Goal: Task Accomplishment & Management: Use online tool/utility

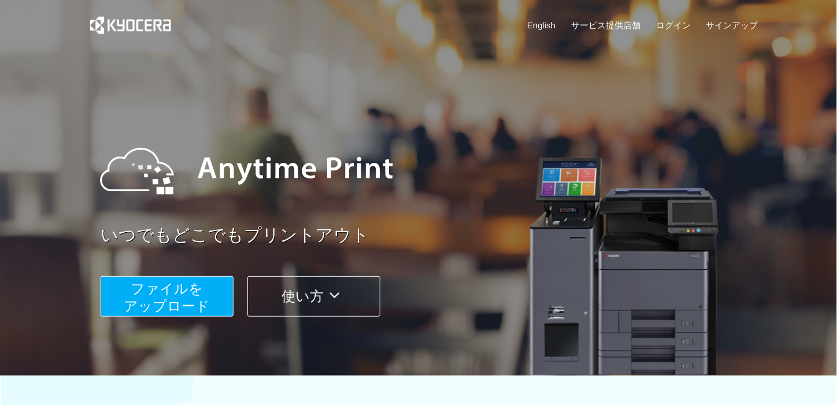
click at [180, 295] on span "ファイルを ​​アップロード" at bounding box center [167, 297] width 86 height 33
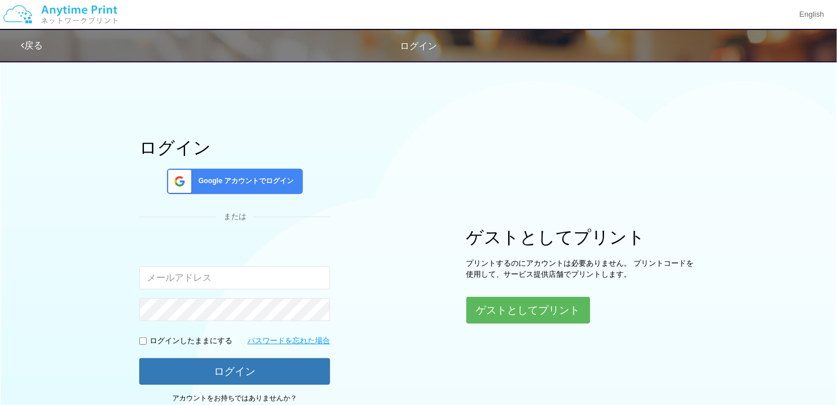
click at [254, 279] on input "email" at bounding box center [234, 277] width 191 height 23
click at [560, 316] on button "ゲストとしてプリント" at bounding box center [527, 310] width 123 height 25
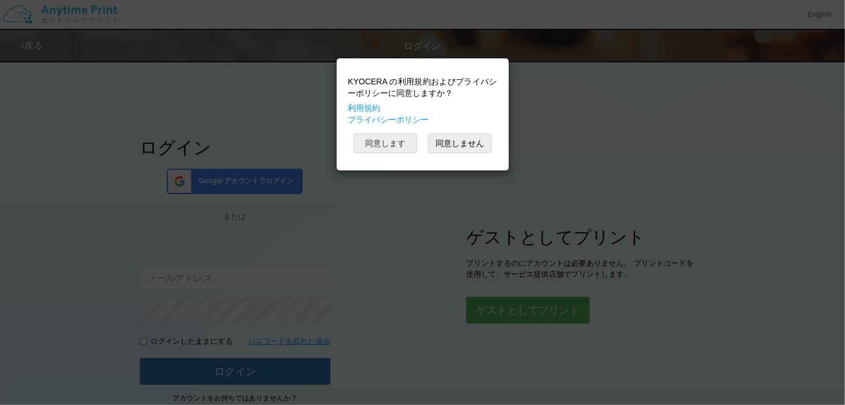
click at [378, 139] on button "同意します" at bounding box center [386, 143] width 64 height 20
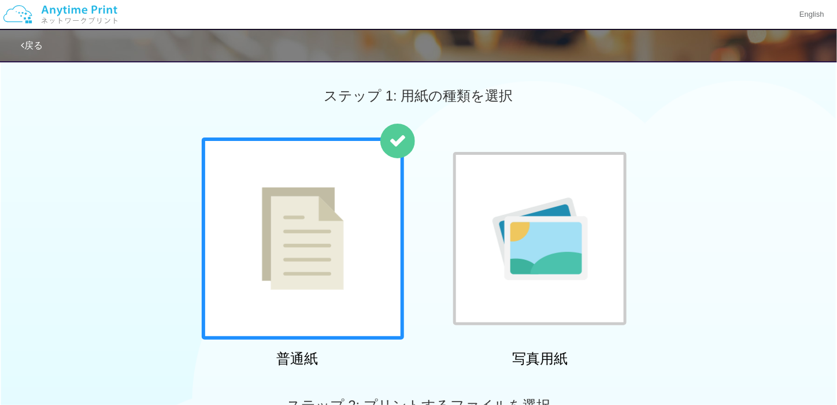
click at [359, 229] on div at bounding box center [303, 239] width 202 height 202
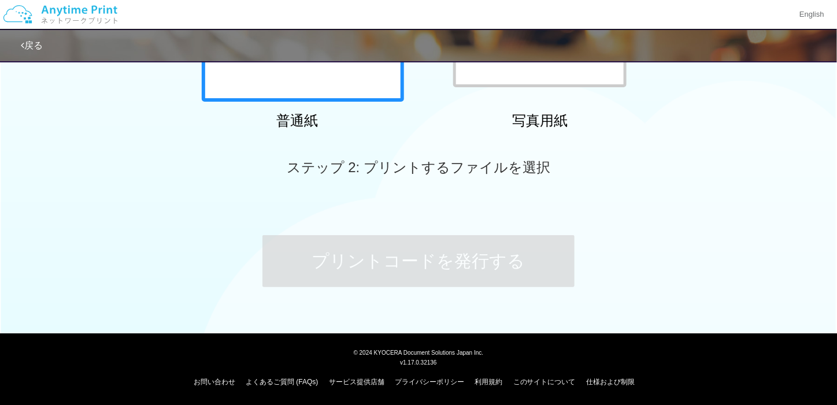
scroll to position [237, 0]
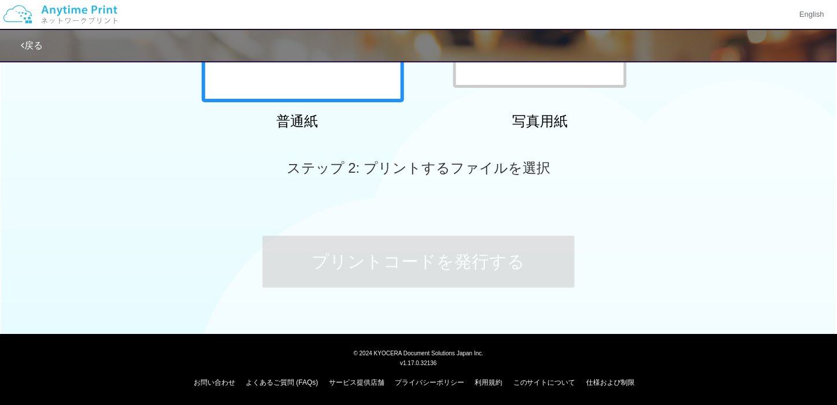
click at [370, 93] on div at bounding box center [303, 1] width 202 height 202
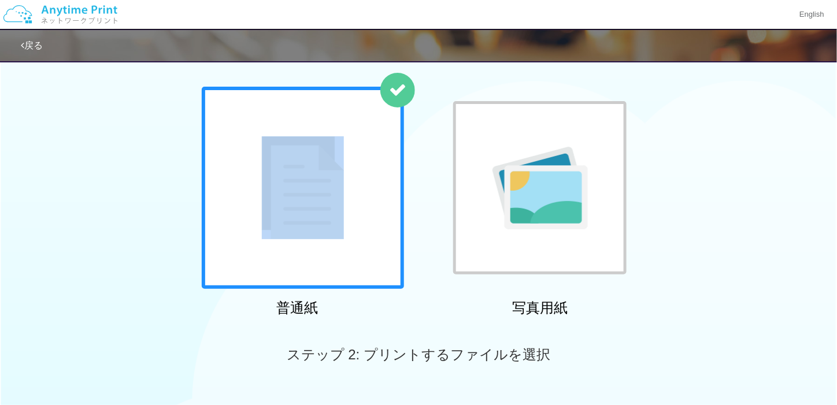
scroll to position [0, 0]
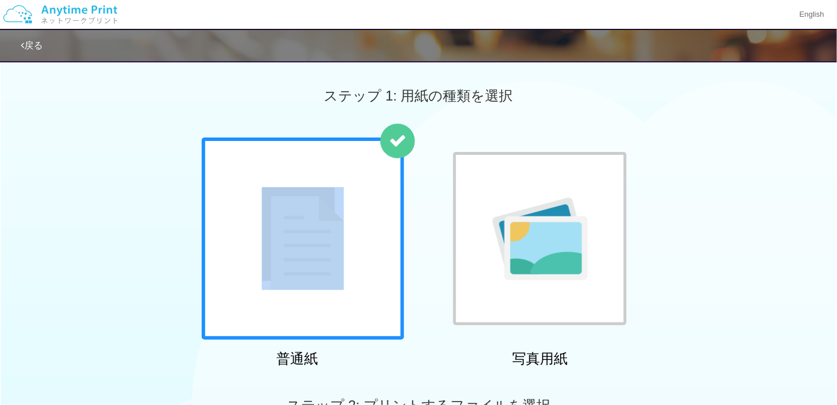
click at [355, 217] on div at bounding box center [303, 239] width 202 height 202
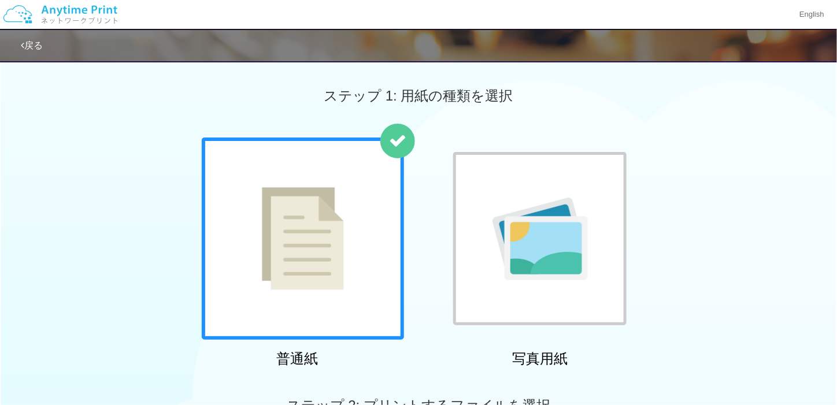
click at [355, 220] on div at bounding box center [303, 239] width 202 height 202
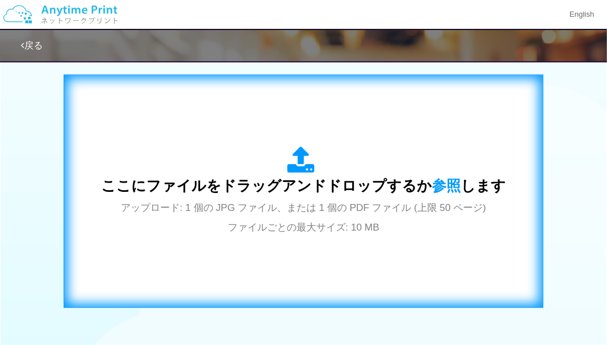
scroll to position [372, 0]
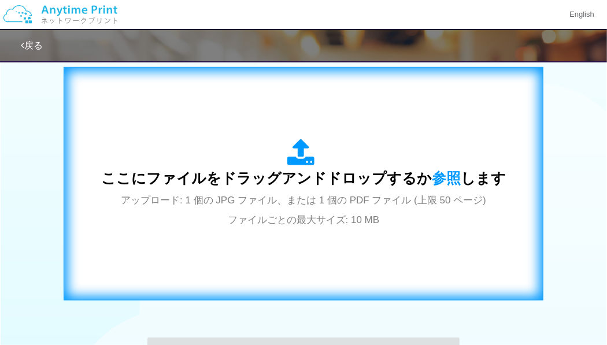
click at [361, 217] on span "アップロード: 1 個の JPG ファイル、または 1 個の PDF ファイル (上限 50 ページ) ファイルごとの最大サイズ: 10 MB" at bounding box center [303, 210] width 365 height 31
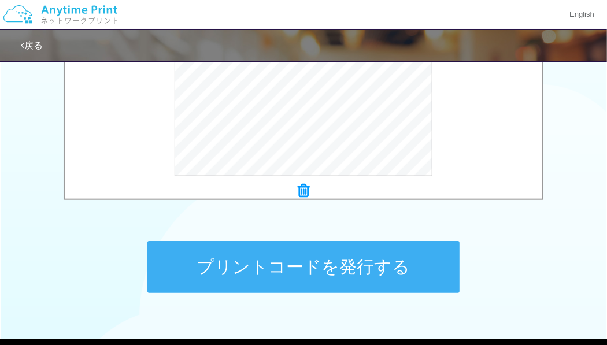
scroll to position [467, 0]
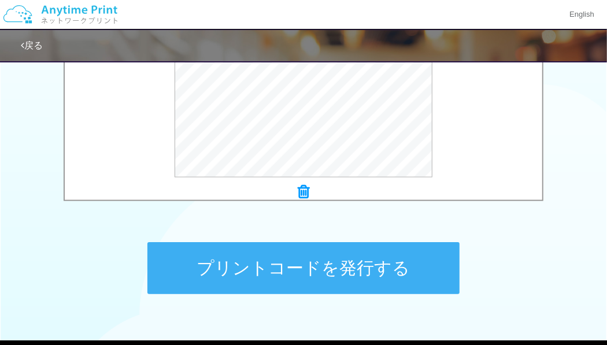
click at [333, 263] on button "プリントコードを発行する" at bounding box center [303, 268] width 312 height 52
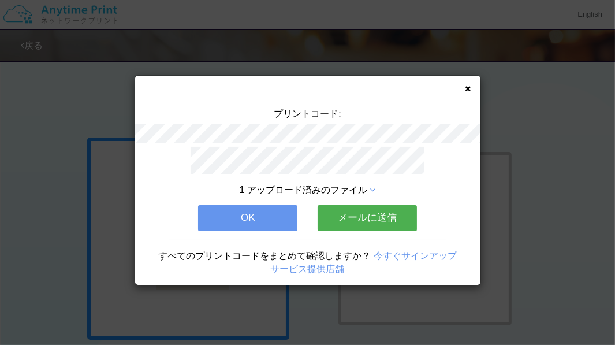
click at [243, 205] on button "OK" at bounding box center [247, 217] width 99 height 25
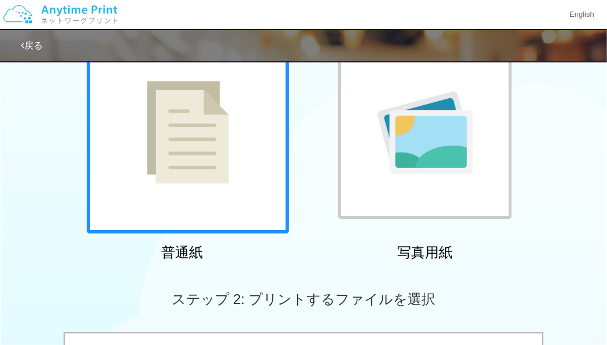
scroll to position [176, 0]
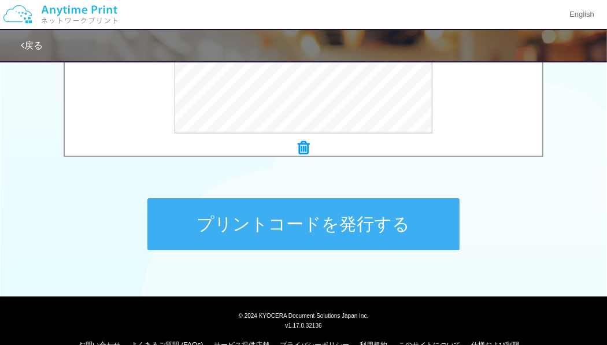
scroll to position [518, 0]
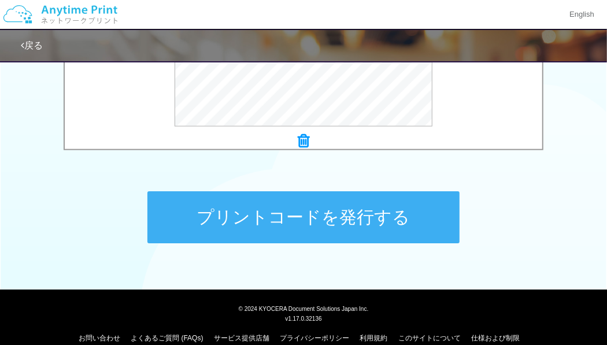
click at [302, 208] on button "プリントコードを発行する" at bounding box center [303, 217] width 312 height 52
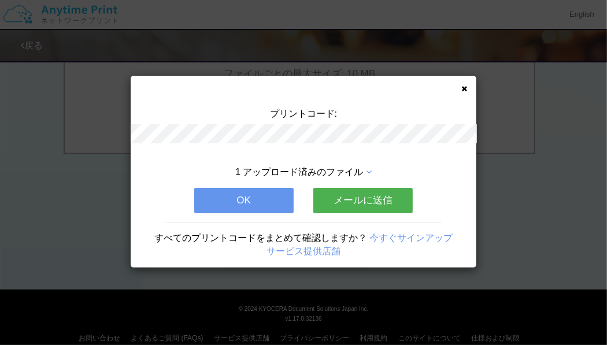
scroll to position [0, 0]
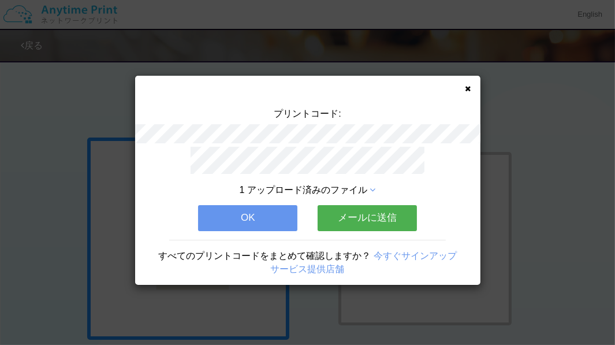
click at [265, 211] on button "OK" at bounding box center [247, 217] width 99 height 25
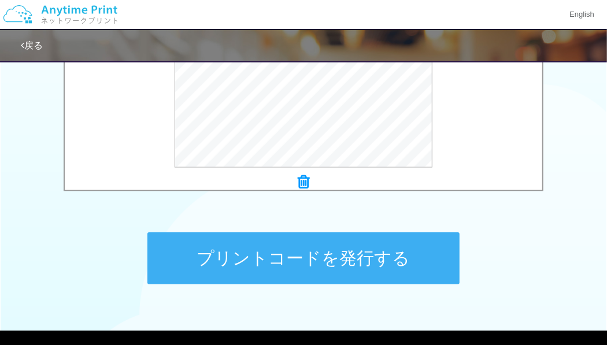
scroll to position [478, 0]
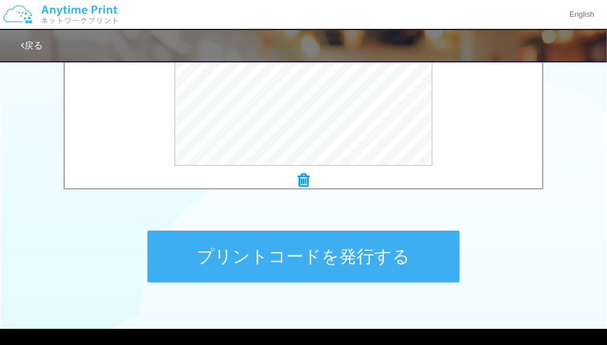
click at [352, 265] on button "プリントコードを発行する" at bounding box center [303, 257] width 312 height 52
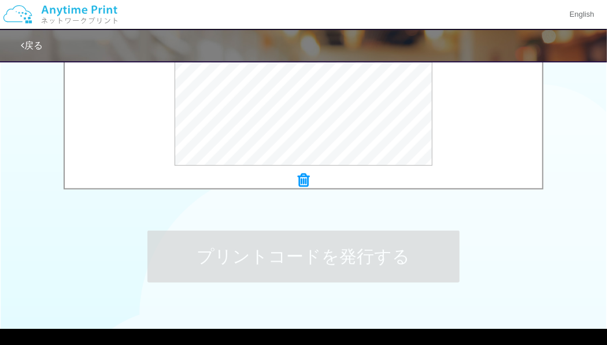
scroll to position [0, 0]
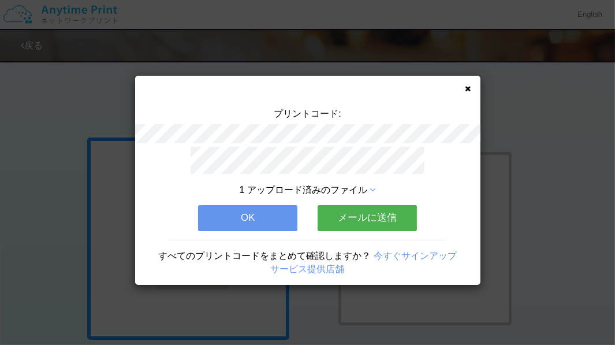
click at [253, 210] on button "OK" at bounding box center [247, 217] width 99 height 25
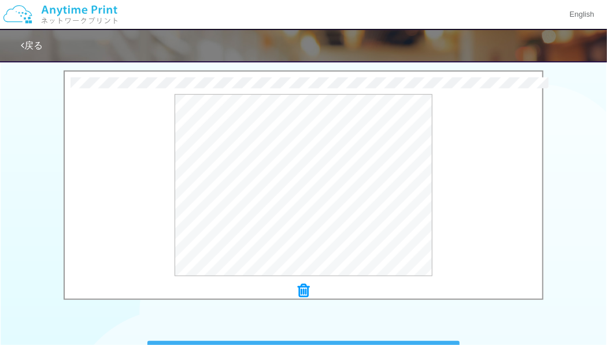
scroll to position [384, 0]
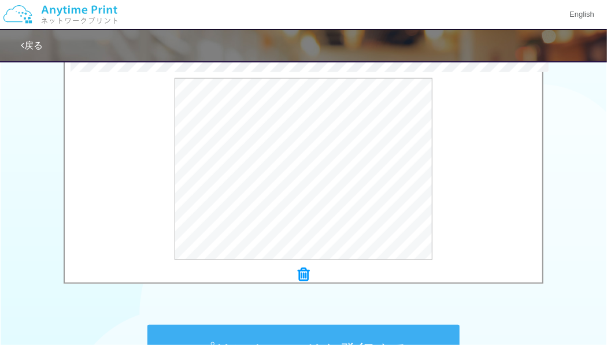
click at [296, 335] on button "プリントコードを発行する" at bounding box center [303, 351] width 312 height 52
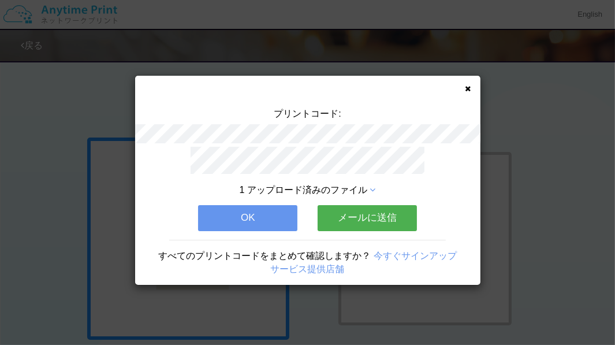
click at [376, 185] on icon at bounding box center [373, 189] width 6 height 9
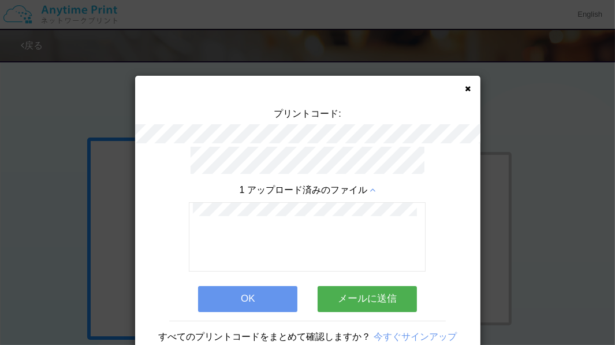
click at [376, 185] on div "1 アップロード済みのファイル" at bounding box center [308, 228] width 242 height 88
click at [370, 185] on icon at bounding box center [373, 189] width 6 height 9
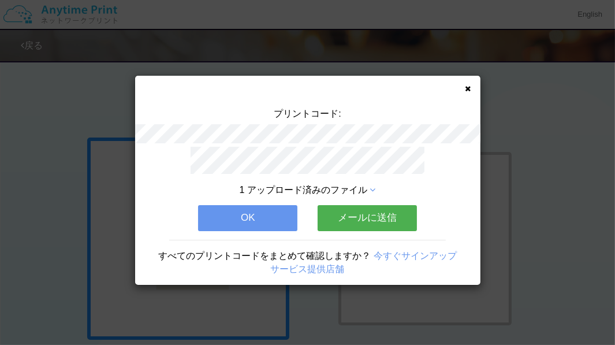
click at [232, 211] on button "OK" at bounding box center [247, 217] width 99 height 25
